Goal: Navigation & Orientation: Find specific page/section

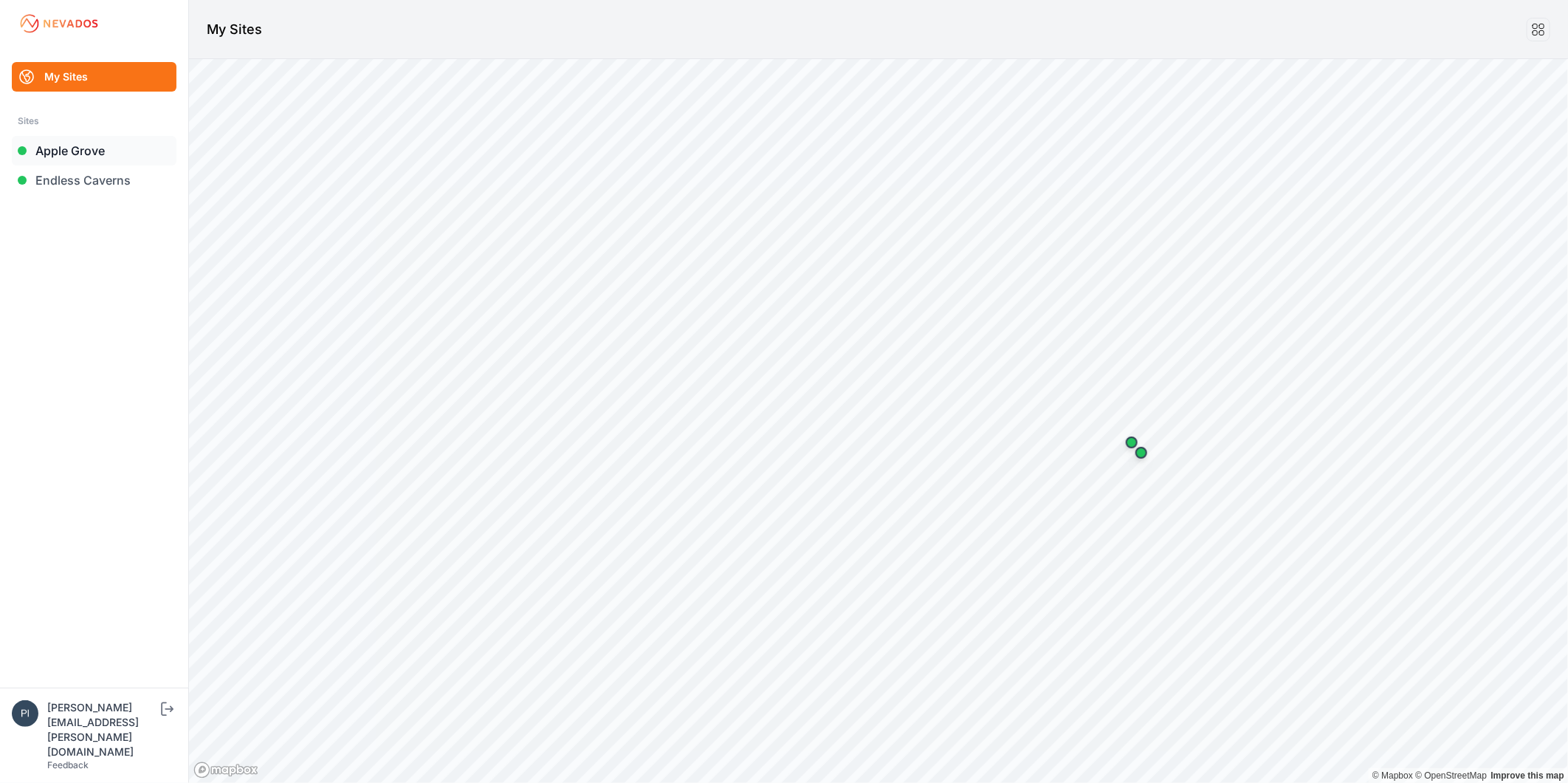
click at [53, 150] on link "Apple Grove" at bounding box center [94, 151] width 164 height 29
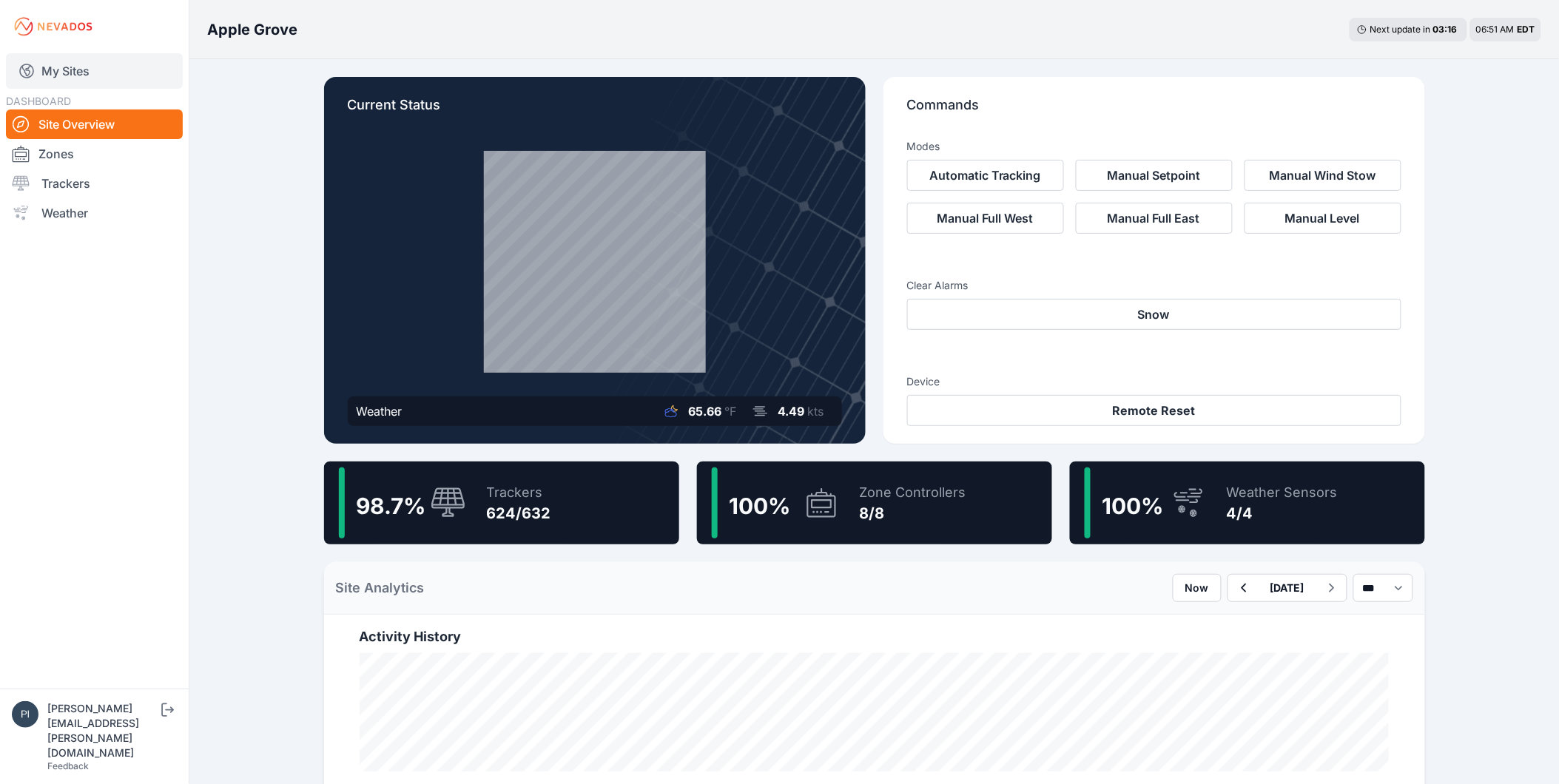
click at [56, 71] on link "My Sites" at bounding box center [94, 70] width 177 height 35
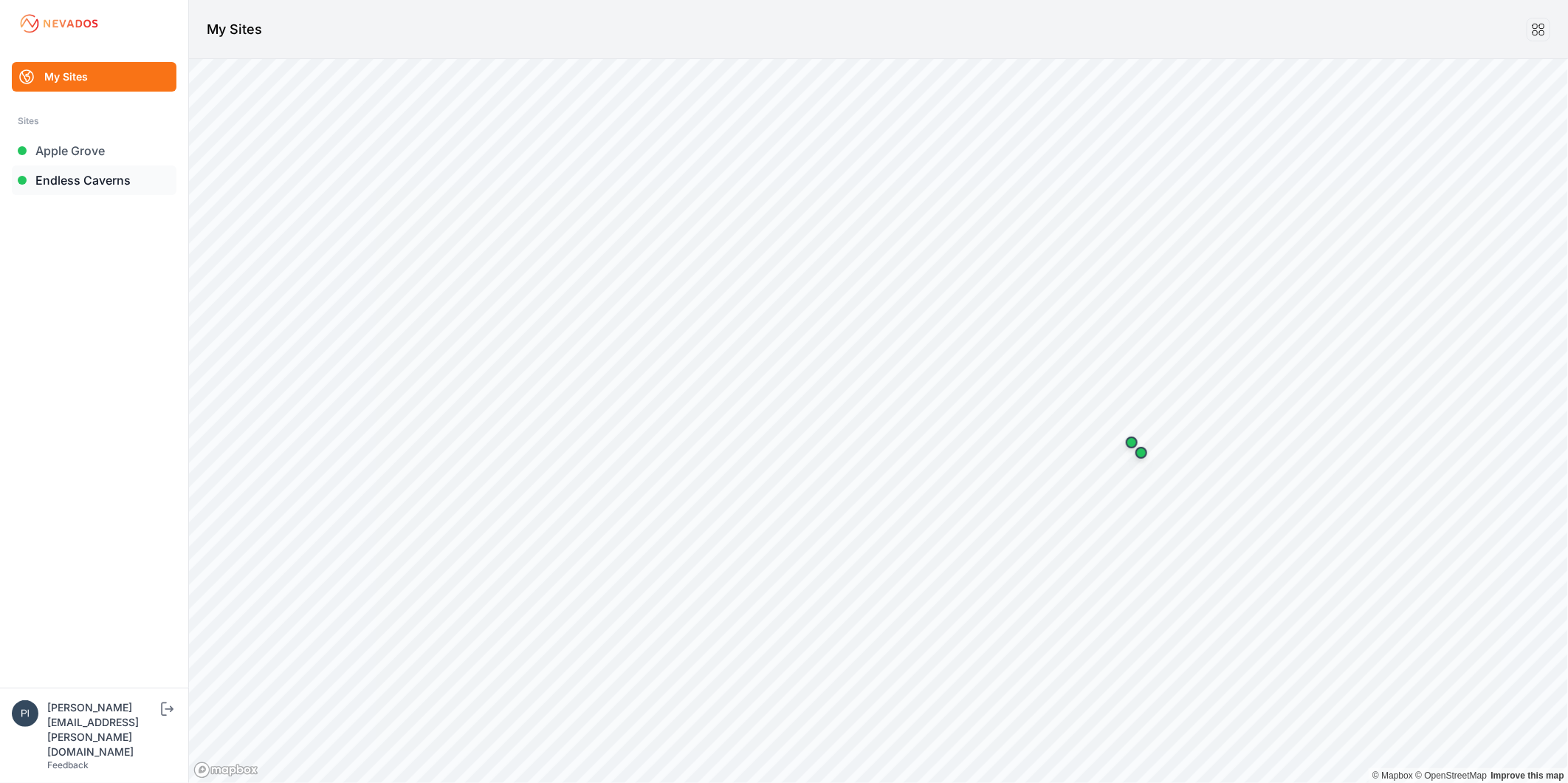
click at [98, 183] on link "Endless Caverns" at bounding box center [94, 180] width 164 height 29
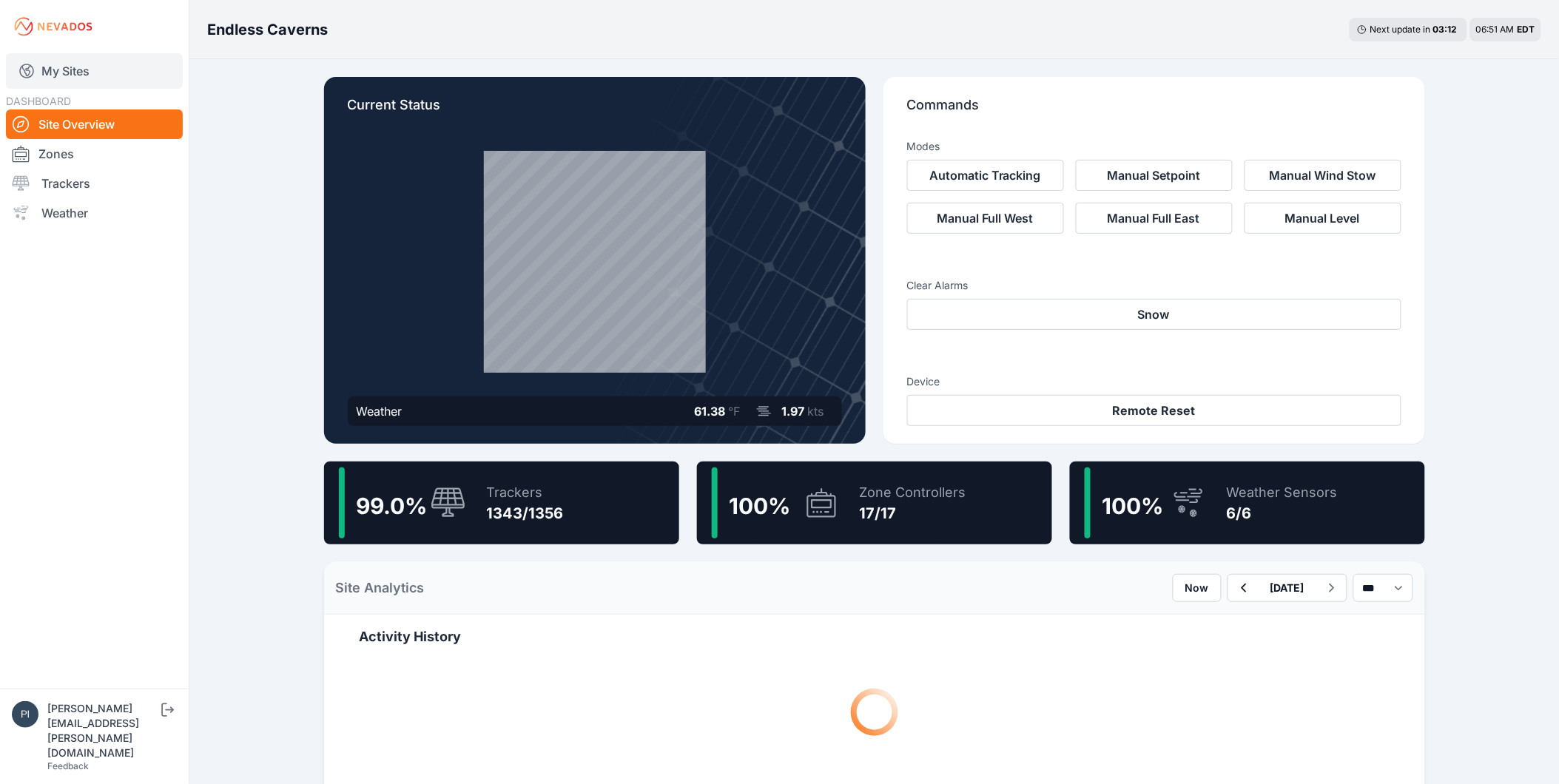
click at [72, 77] on link "My Sites" at bounding box center [94, 70] width 177 height 35
